Goal: Information Seeking & Learning: Learn about a topic

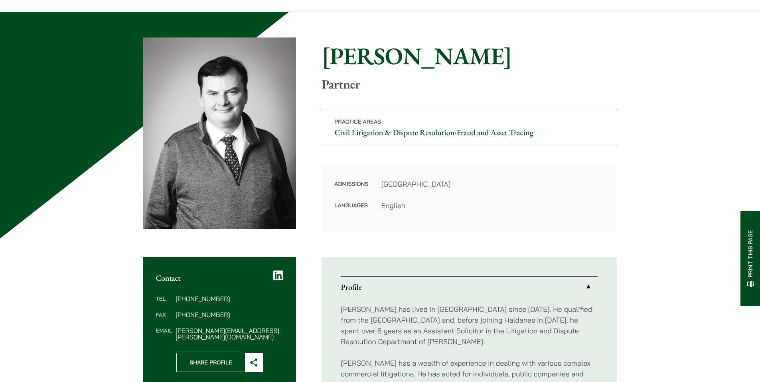
scroll to position [55, 0]
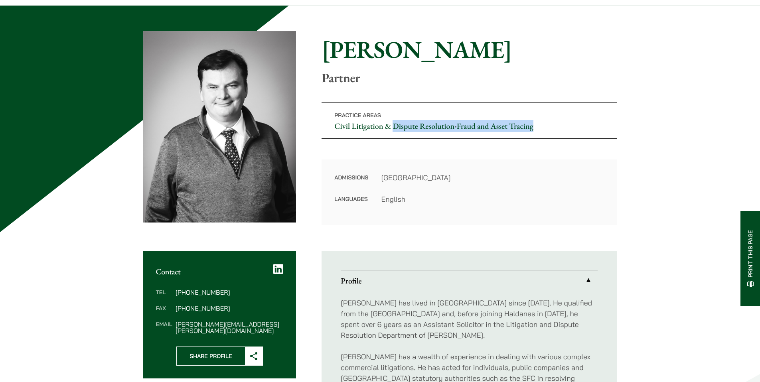
click at [394, 130] on p "Practice Areas Civil Litigation & Dispute Resolution • Fraud and Asset Tracing" at bounding box center [469, 121] width 295 height 36
click at [394, 113] on p "Practice Areas Civil Litigation & Dispute Resolution • Fraud and Asset Tracing" at bounding box center [469, 121] width 295 height 36
drag, startPoint x: 394, startPoint y: 119, endPoint x: 447, endPoint y: 125, distance: 53.4
click at [447, 125] on p "Practice Areas Civil Litigation & Dispute Resolution • Fraud and Asset Tracing" at bounding box center [469, 121] width 295 height 36
click at [431, 114] on p "Practice Areas Civil Litigation & Dispute Resolution • Fraud and Asset Tracing" at bounding box center [469, 121] width 295 height 36
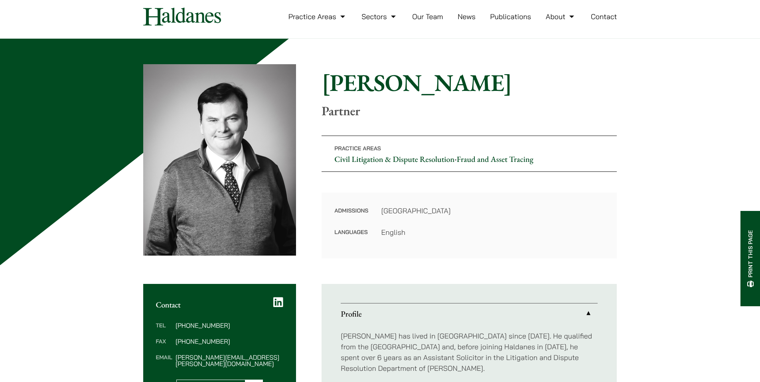
scroll to position [0, 0]
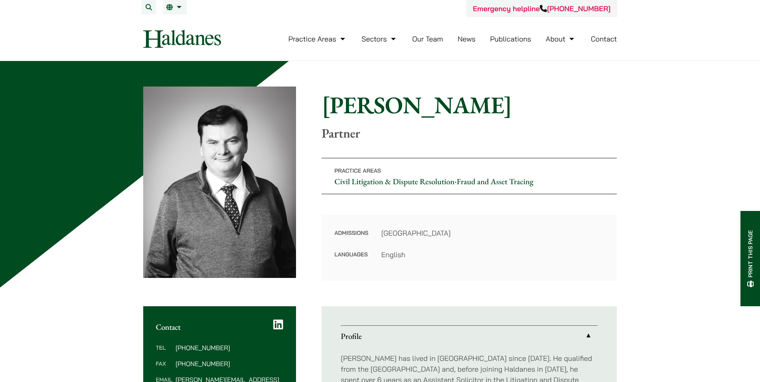
click at [433, 40] on link "Our Team" at bounding box center [427, 38] width 31 height 9
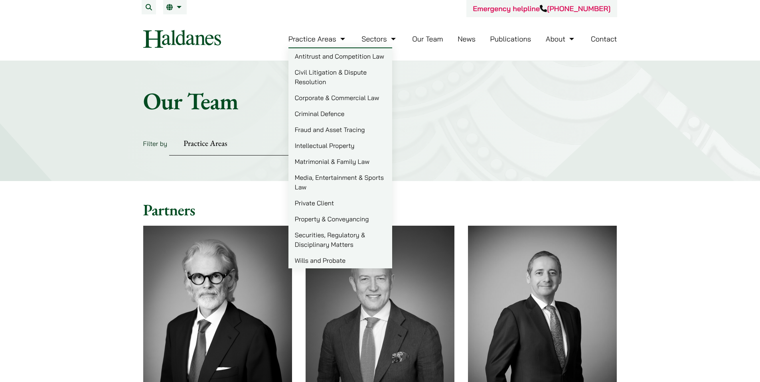
click at [202, 40] on img at bounding box center [182, 39] width 78 height 18
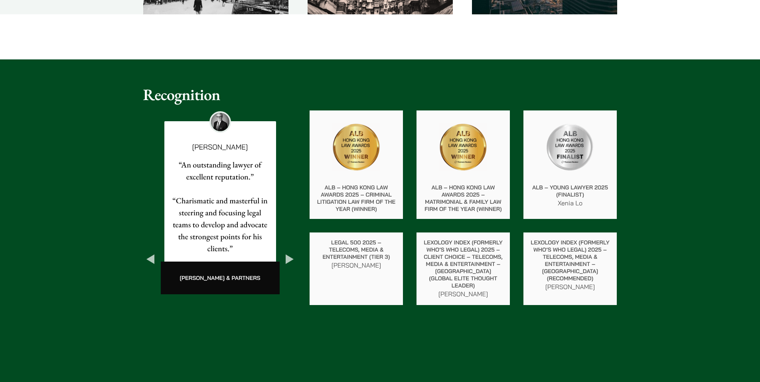
scroll to position [1345, 0]
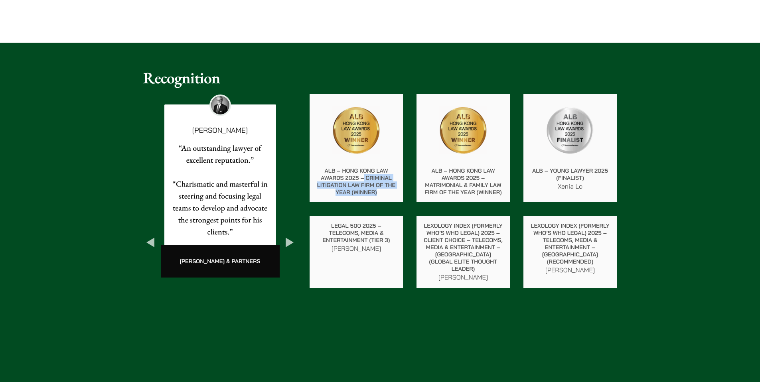
drag, startPoint x: 365, startPoint y: 178, endPoint x: 384, endPoint y: 194, distance: 24.9
click at [384, 194] on p "ALB – Hong Kong Law Awards 2025 – Criminal Litigation Law Firm of the Year (Win…" at bounding box center [356, 181] width 81 height 29
click at [370, 183] on p "ALB – Hong Kong Law Awards 2025 – Criminal Litigation Law Firm of the Year (Win…" at bounding box center [356, 181] width 81 height 29
drag, startPoint x: 366, startPoint y: 179, endPoint x: 381, endPoint y: 193, distance: 20.6
click at [381, 193] on p "ALB – Hong Kong Law Awards 2025 – Criminal Litigation Law Firm of the Year (Win…" at bounding box center [356, 181] width 81 height 29
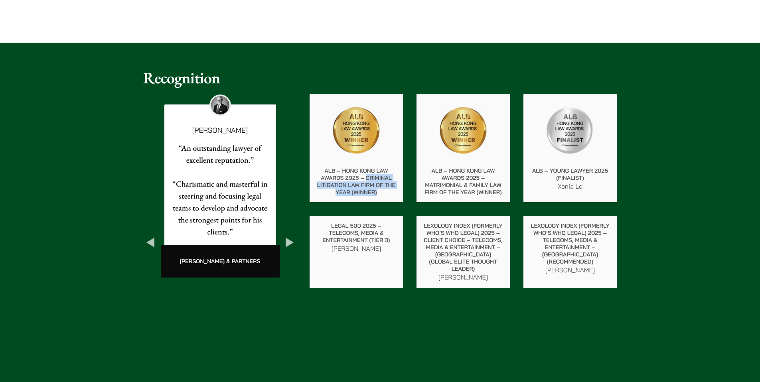
click at [294, 236] on button "Next" at bounding box center [290, 243] width 14 height 14
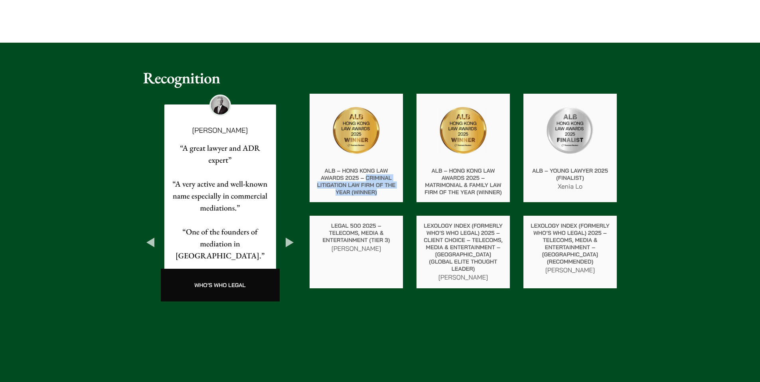
click at [150, 236] on button "Previous" at bounding box center [150, 243] width 14 height 14
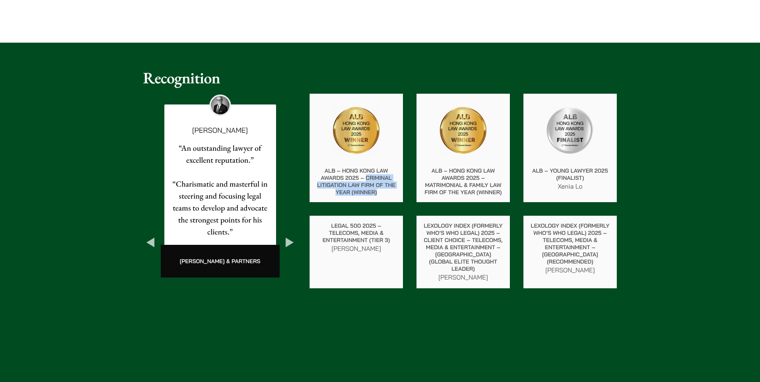
click at [288, 236] on button "Next" at bounding box center [290, 243] width 14 height 14
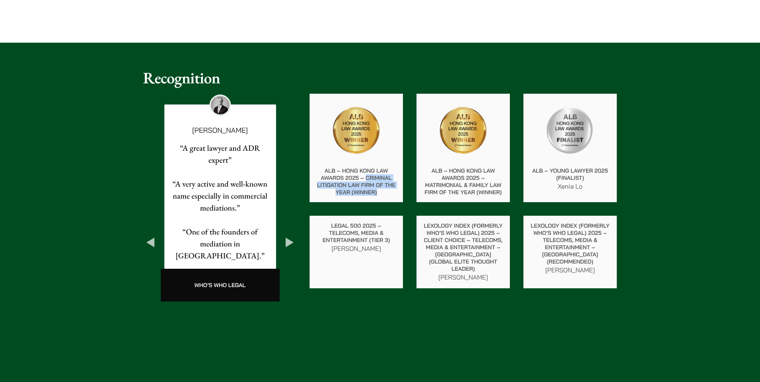
click at [288, 236] on button "Next" at bounding box center [290, 243] width 14 height 14
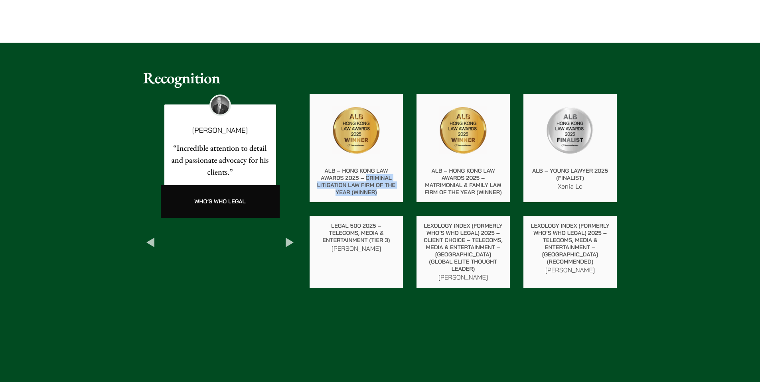
click at [288, 236] on button "Next" at bounding box center [290, 243] width 14 height 14
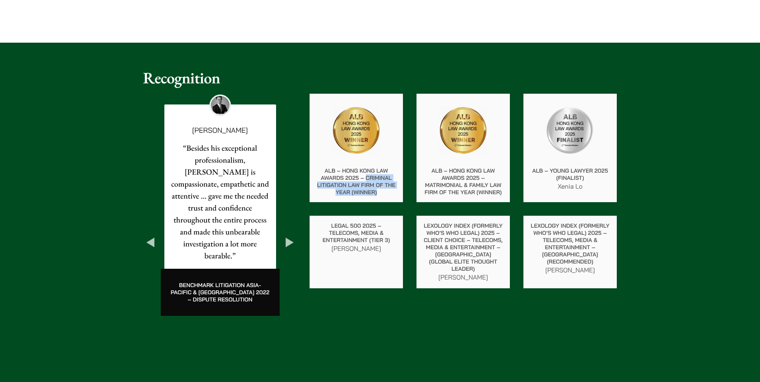
click at [288, 236] on button "Next" at bounding box center [290, 243] width 14 height 14
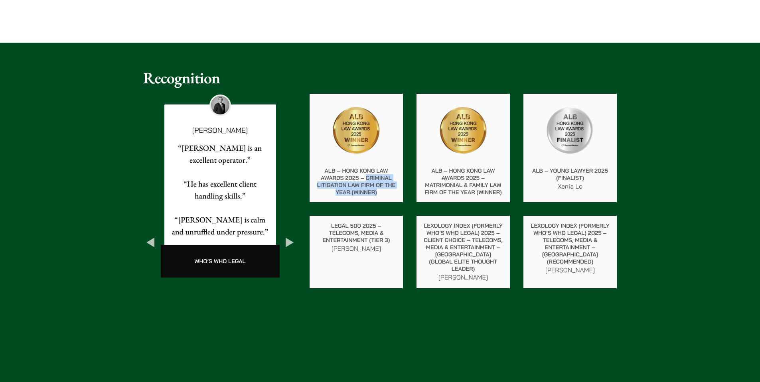
click at [288, 236] on button "Next" at bounding box center [290, 243] width 14 height 14
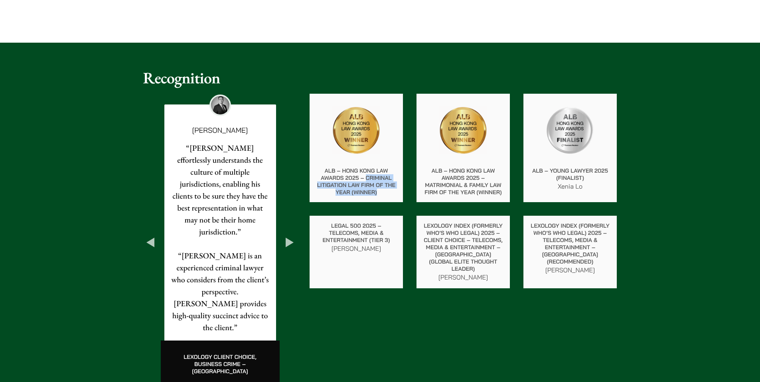
click at [288, 236] on button "Next" at bounding box center [290, 243] width 14 height 14
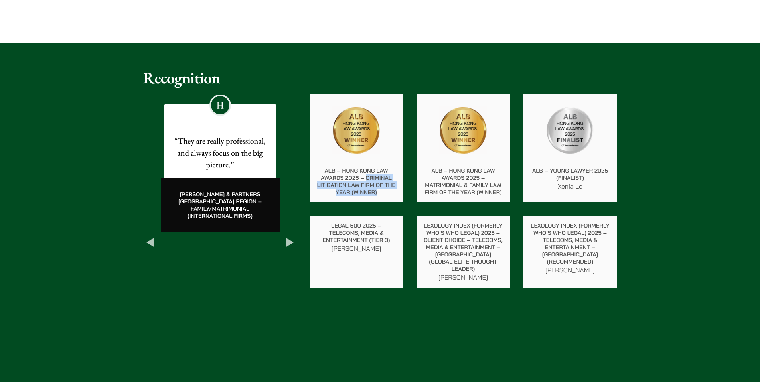
click at [288, 236] on button "Next" at bounding box center [290, 243] width 14 height 14
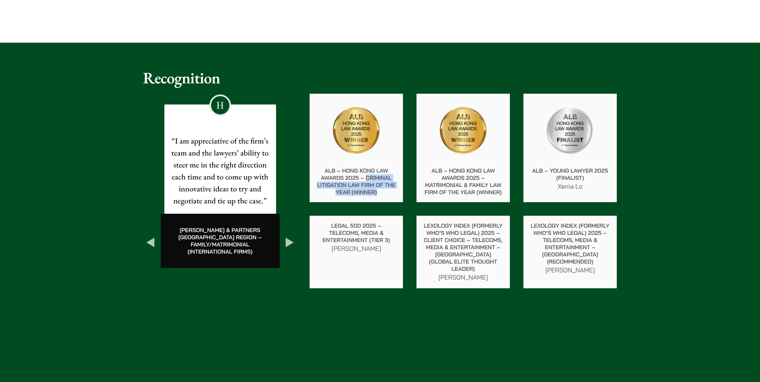
click at [148, 236] on button "Previous" at bounding box center [150, 243] width 14 height 14
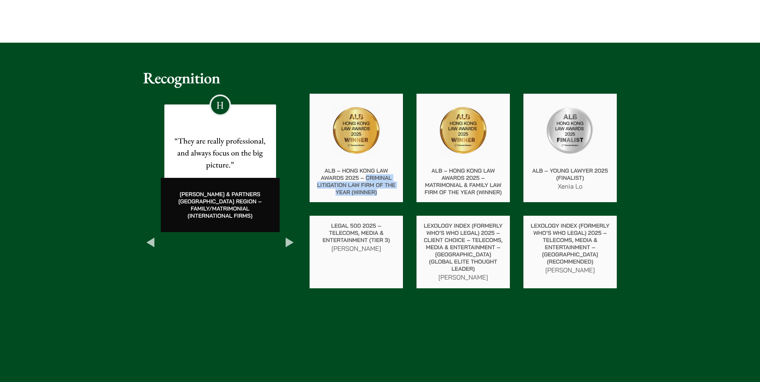
click at [150, 236] on button "Previous" at bounding box center [150, 243] width 14 height 14
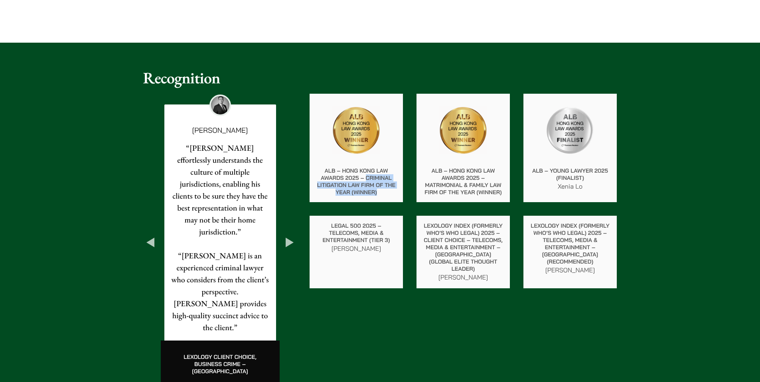
click at [150, 236] on button "Previous" at bounding box center [150, 243] width 14 height 14
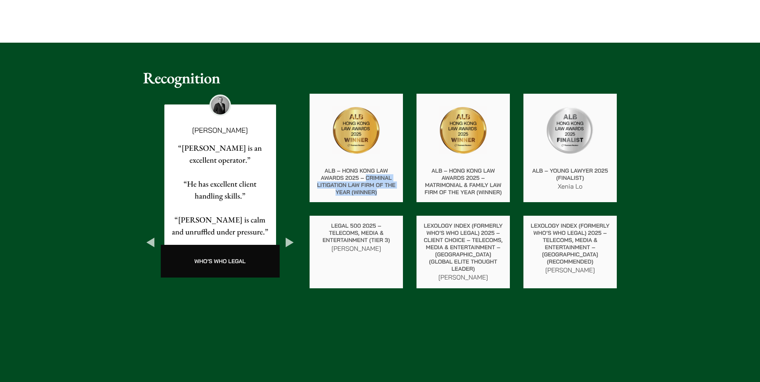
click at [150, 236] on button "Previous" at bounding box center [150, 243] width 14 height 14
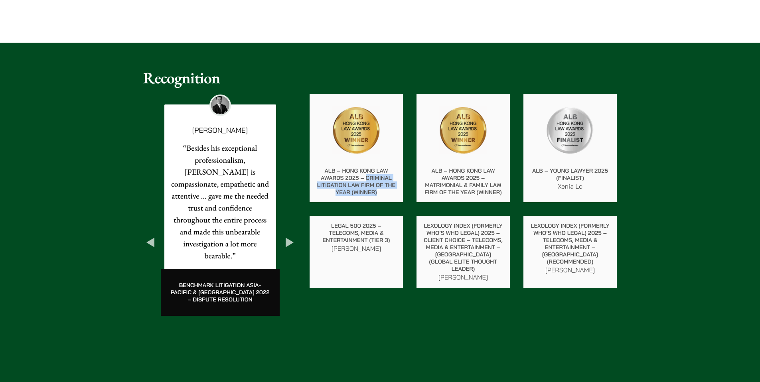
click at [150, 236] on button "Previous" at bounding box center [150, 243] width 14 height 14
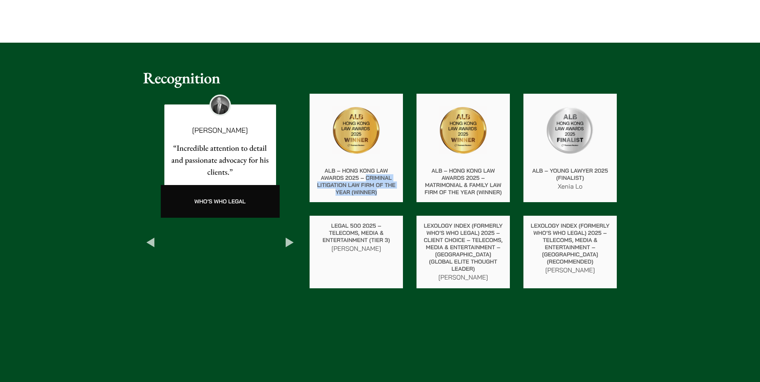
click at [150, 236] on button "Previous" at bounding box center [150, 243] width 14 height 14
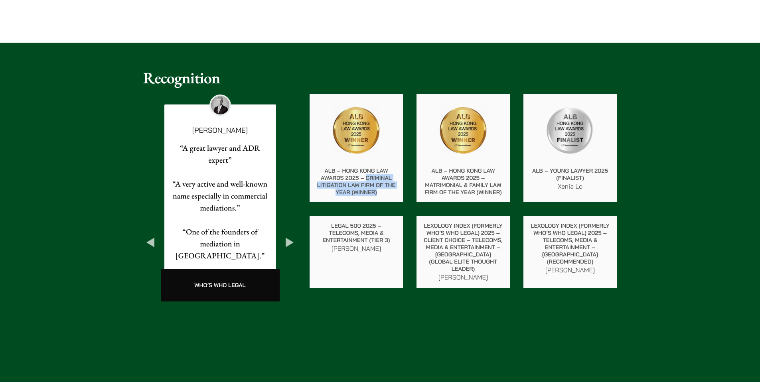
click at [150, 236] on button "Previous" at bounding box center [150, 243] width 14 height 14
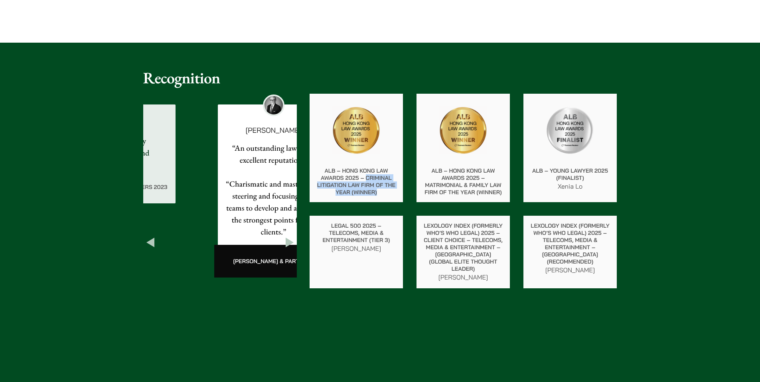
drag, startPoint x: 187, startPoint y: 258, endPoint x: 299, endPoint y: 260, distance: 112.2
click at [299, 260] on div "Previous Xenia Lo “I would like to take this opportunity to thank you for all y…" at bounding box center [380, 243] width 474 height 298
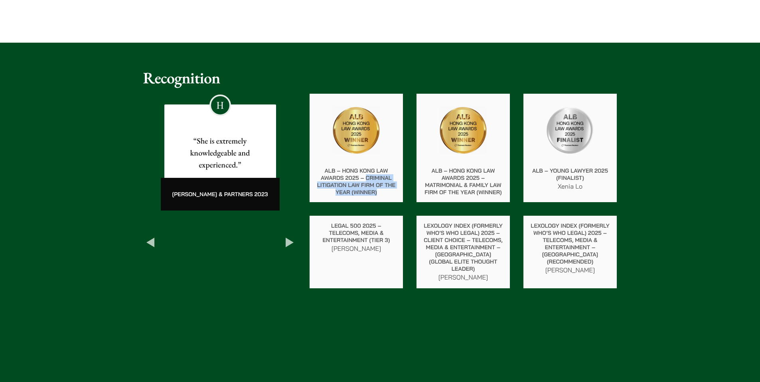
click at [292, 236] on button "Next" at bounding box center [290, 243] width 14 height 14
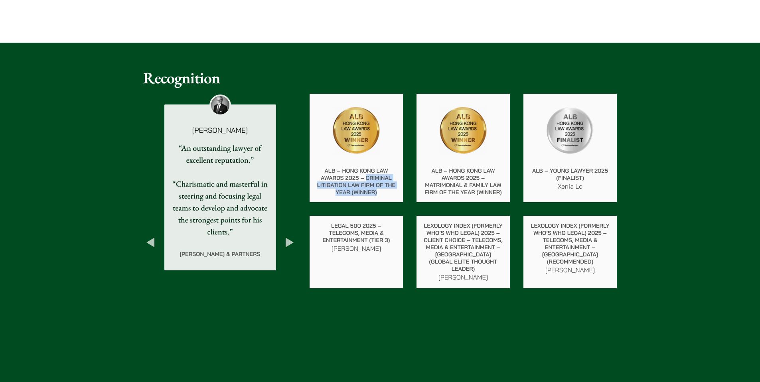
click at [292, 236] on button "Next" at bounding box center [290, 243] width 14 height 14
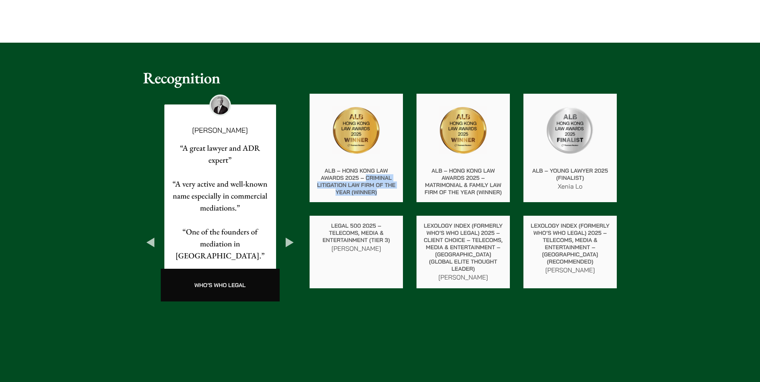
click at [292, 236] on button "Next" at bounding box center [290, 243] width 14 height 14
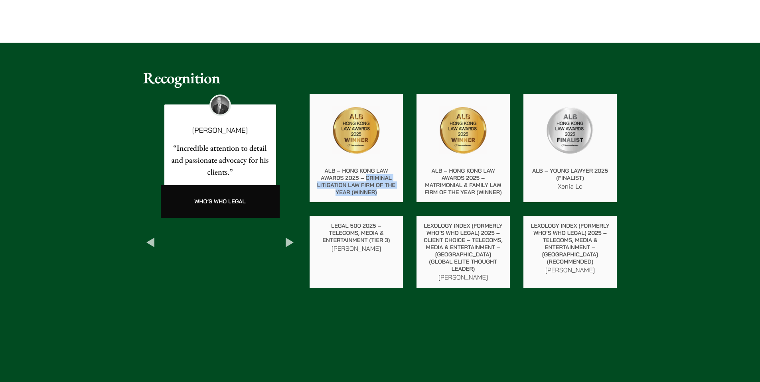
click at [292, 236] on button "Next" at bounding box center [290, 243] width 14 height 14
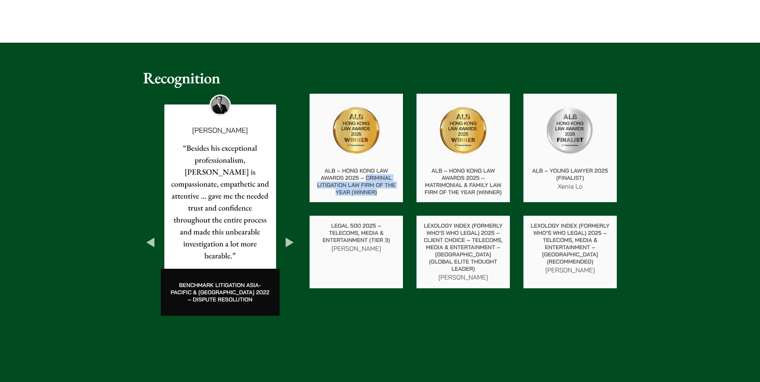
click at [292, 236] on button "Next" at bounding box center [290, 243] width 14 height 14
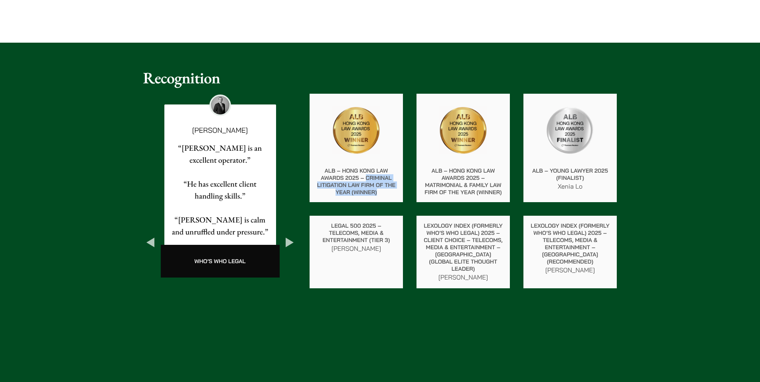
click at [292, 236] on button "Next" at bounding box center [290, 243] width 14 height 14
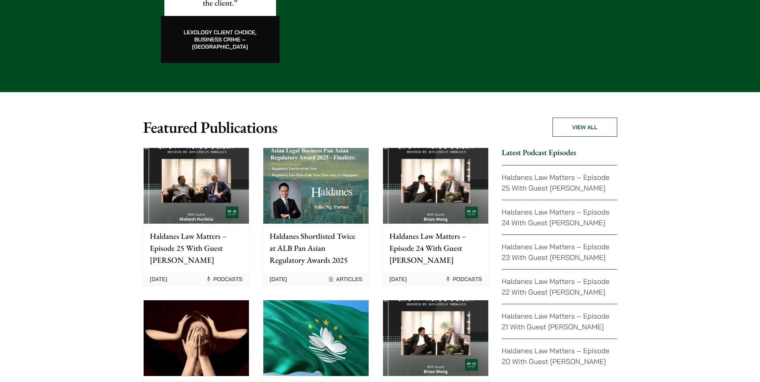
scroll to position [1705, 0]
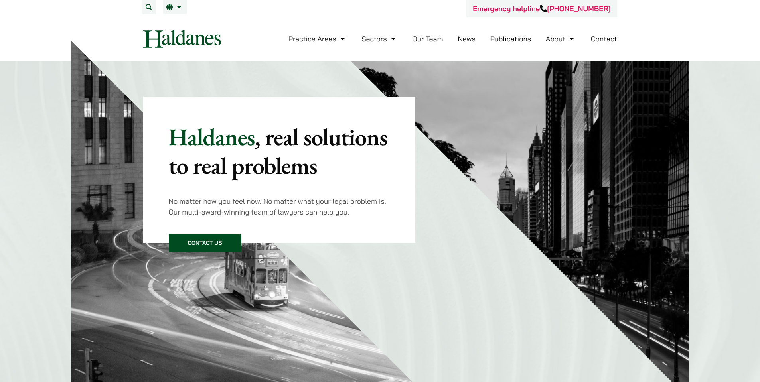
click at [418, 38] on link "Our Team" at bounding box center [427, 38] width 31 height 9
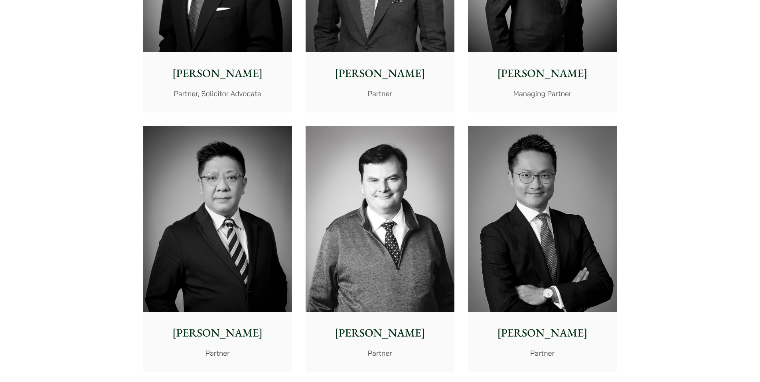
scroll to position [452, 0]
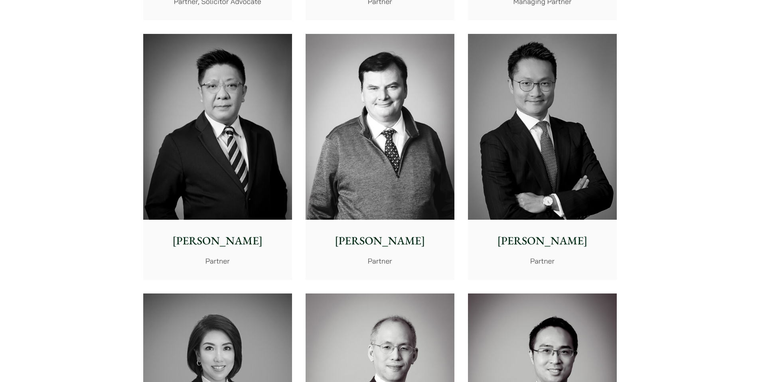
click at [399, 135] on img at bounding box center [380, 127] width 149 height 186
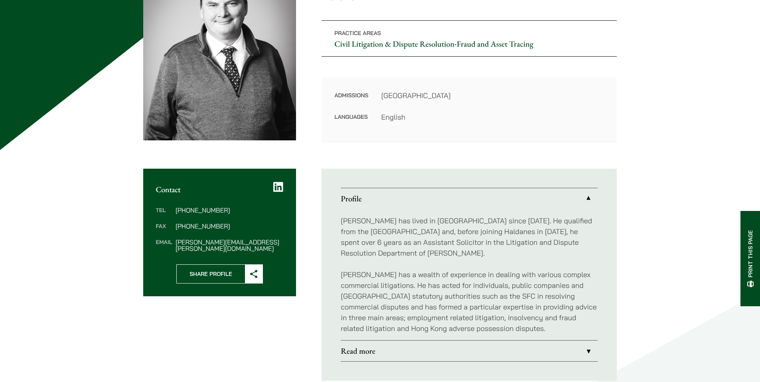
scroll to position [138, 0]
click at [488, 46] on link "Fraud and Asset Tracing" at bounding box center [495, 43] width 77 height 10
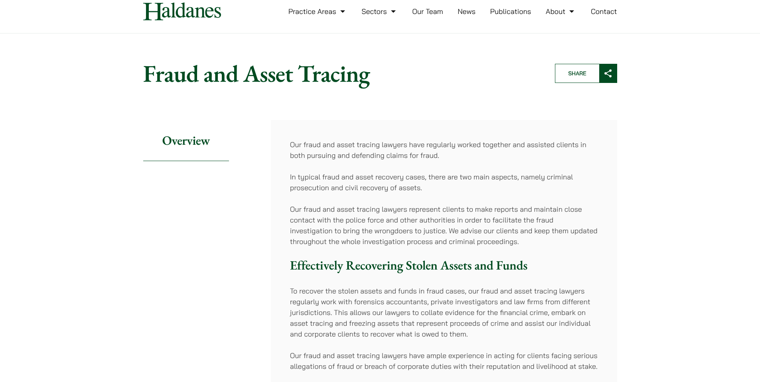
scroll to position [81, 0]
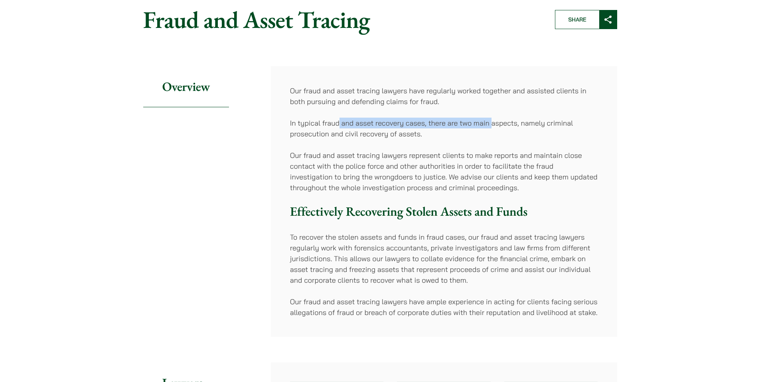
drag, startPoint x: 362, startPoint y: 125, endPoint x: 493, endPoint y: 123, distance: 130.9
click at [493, 123] on p "In typical fraud and asset recovery cases, there are two main aspects, namely c…" at bounding box center [444, 129] width 308 height 22
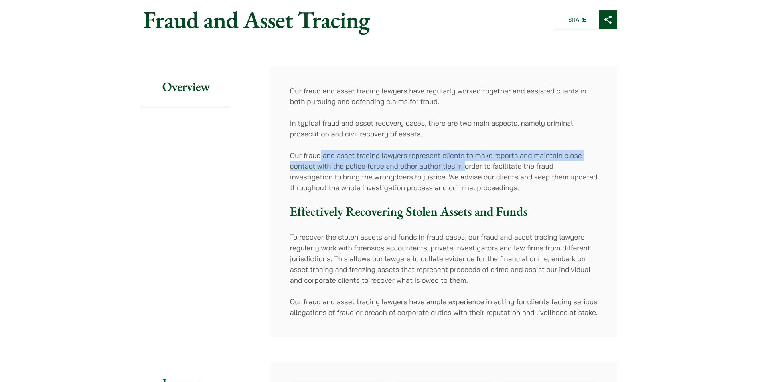
drag, startPoint x: 352, startPoint y: 162, endPoint x: 465, endPoint y: 166, distance: 112.6
click at [465, 166] on p "Our fraud and asset tracing lawyers represent clients to make reports and maint…" at bounding box center [444, 171] width 308 height 43
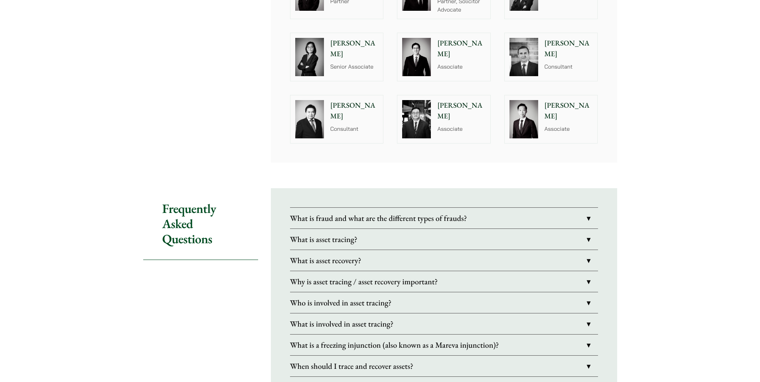
scroll to position [367, 0]
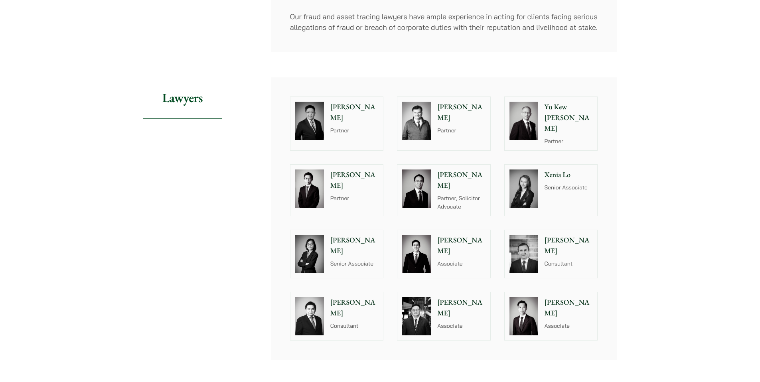
click at [459, 134] on div "[PERSON_NAME] Partner" at bounding box center [463, 123] width 55 height 53
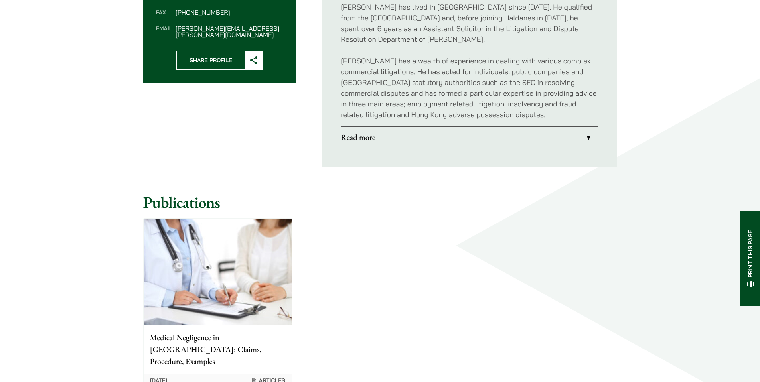
scroll to position [386, 0]
